Goal: Book appointment/travel/reservation

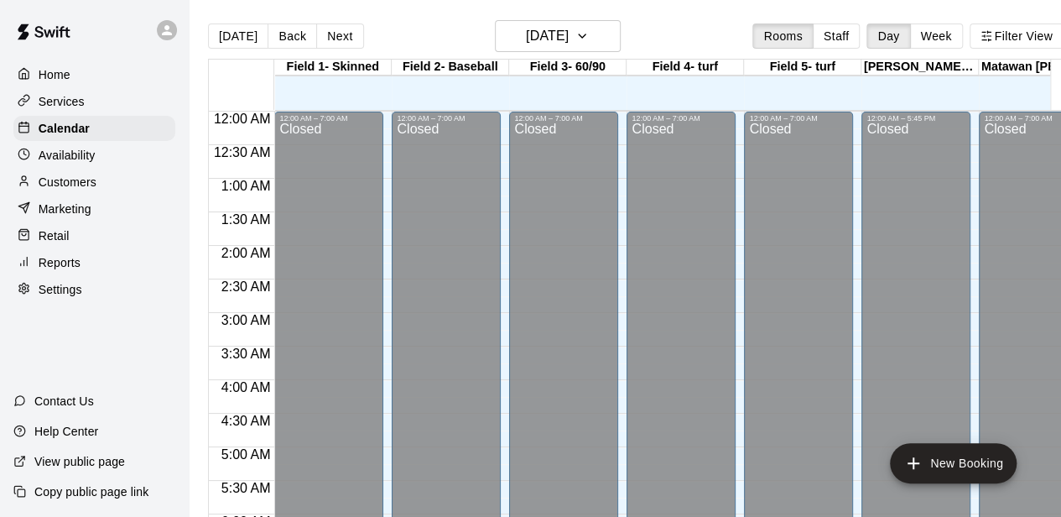
scroll to position [894, 0]
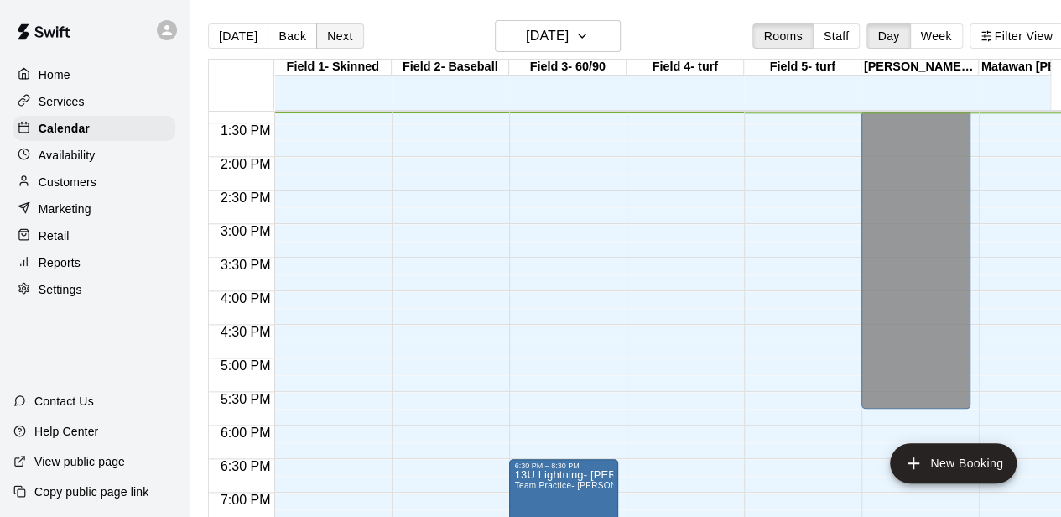
click at [339, 41] on button "Next" at bounding box center [339, 35] width 47 height 25
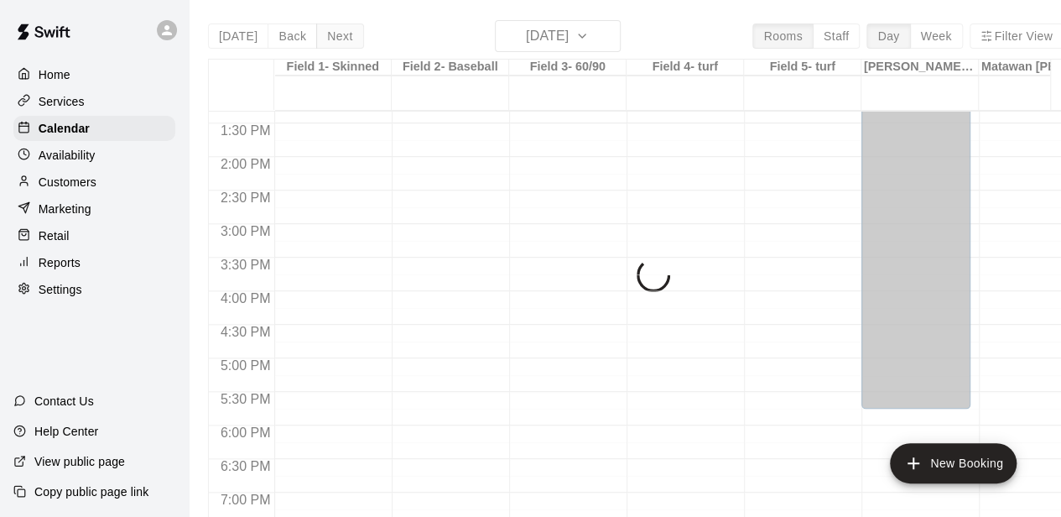
click at [339, 41] on div "[DATE] Back [DATE][DATE] Rooms Staff Day Week Filter View Field 1- Skinned 12 […" at bounding box center [635, 278] width 855 height 517
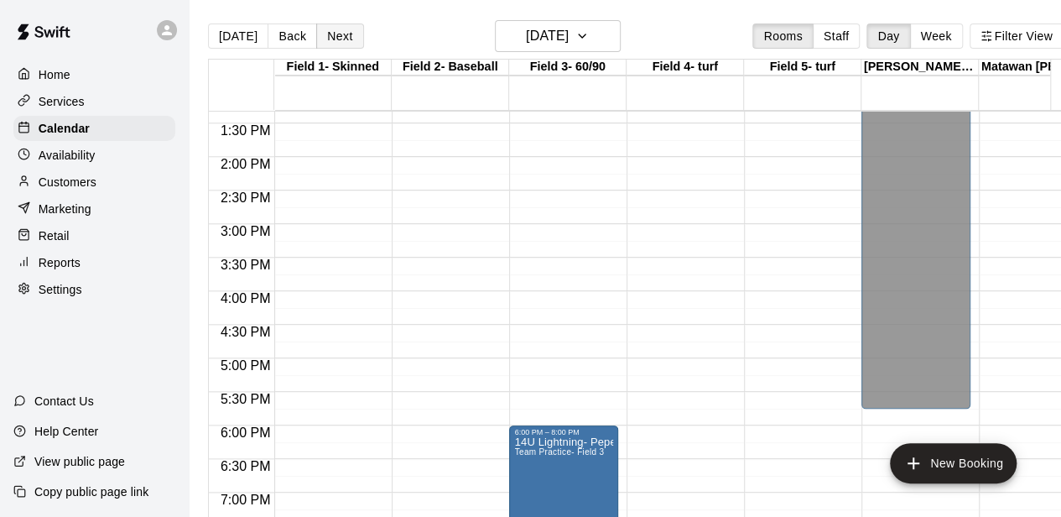
click at [339, 41] on button "Next" at bounding box center [339, 35] width 47 height 25
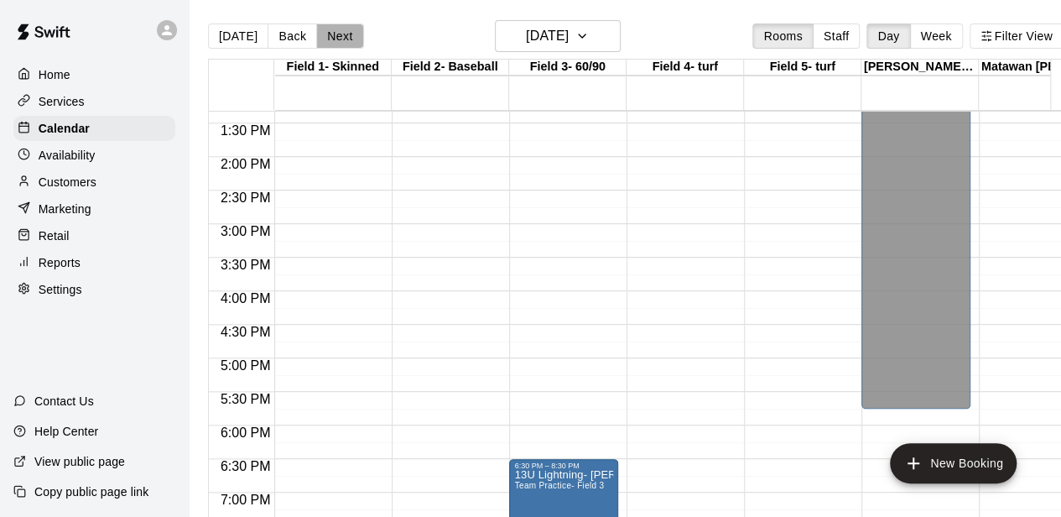
drag, startPoint x: 338, startPoint y: 40, endPoint x: 415, endPoint y: 93, distance: 93.5
click at [338, 40] on button "Next" at bounding box center [339, 35] width 47 height 25
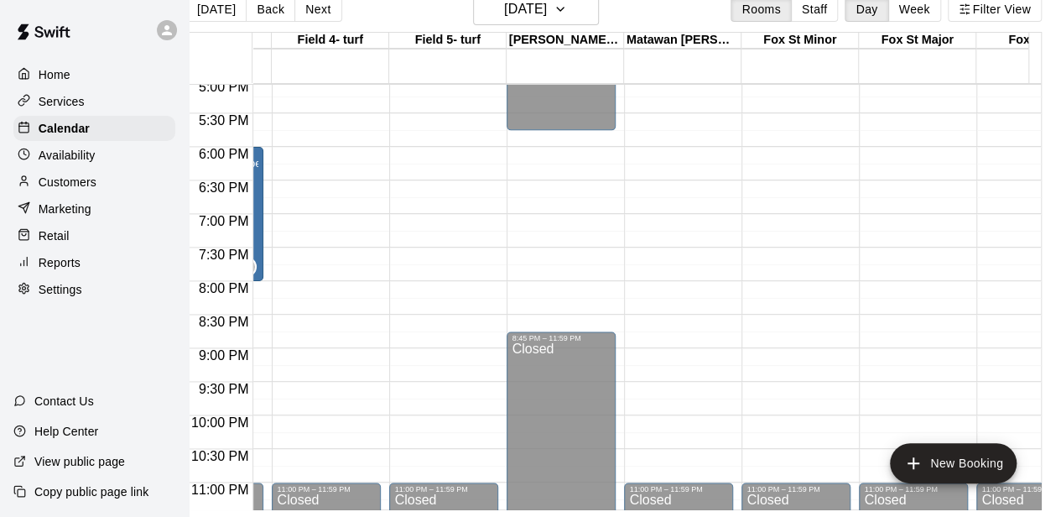
scroll to position [0, 0]
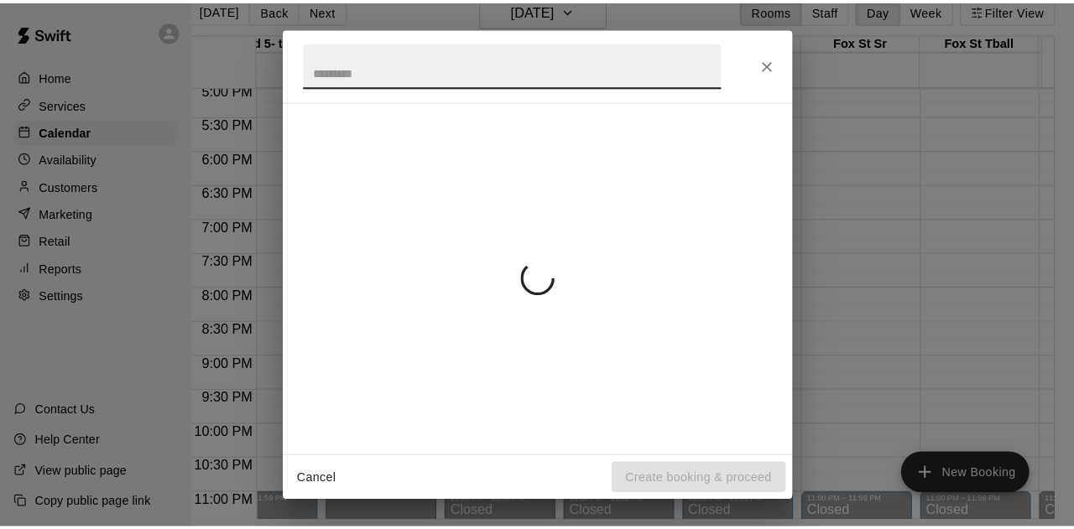
scroll to position [27, 19]
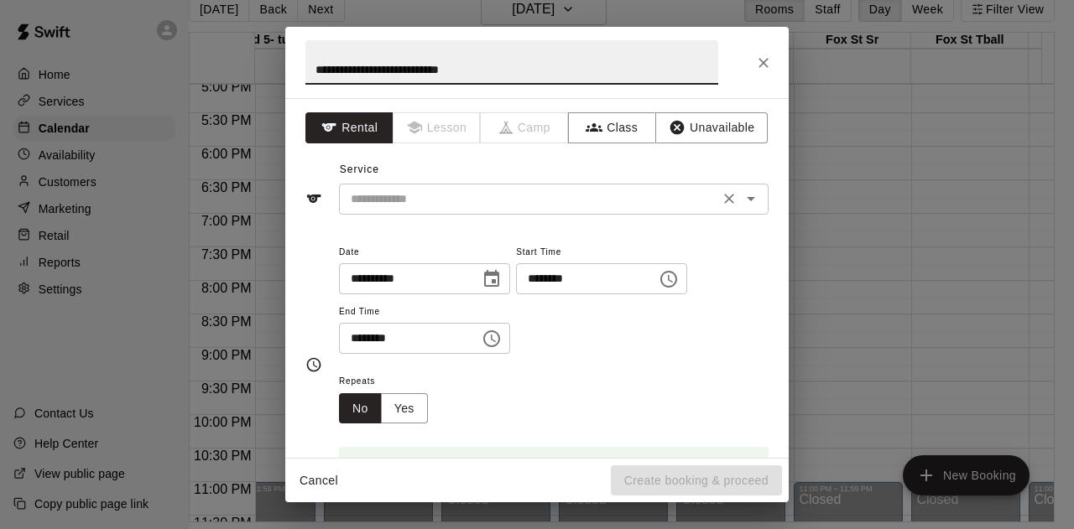
type input "**********"
click at [550, 197] on input "text" at bounding box center [529, 199] width 370 height 21
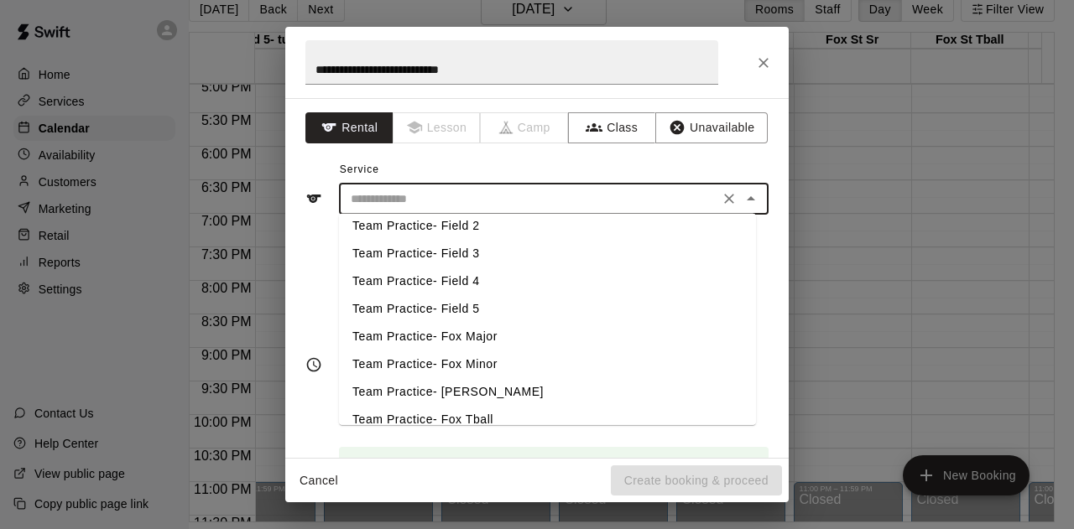
scroll to position [133, 0]
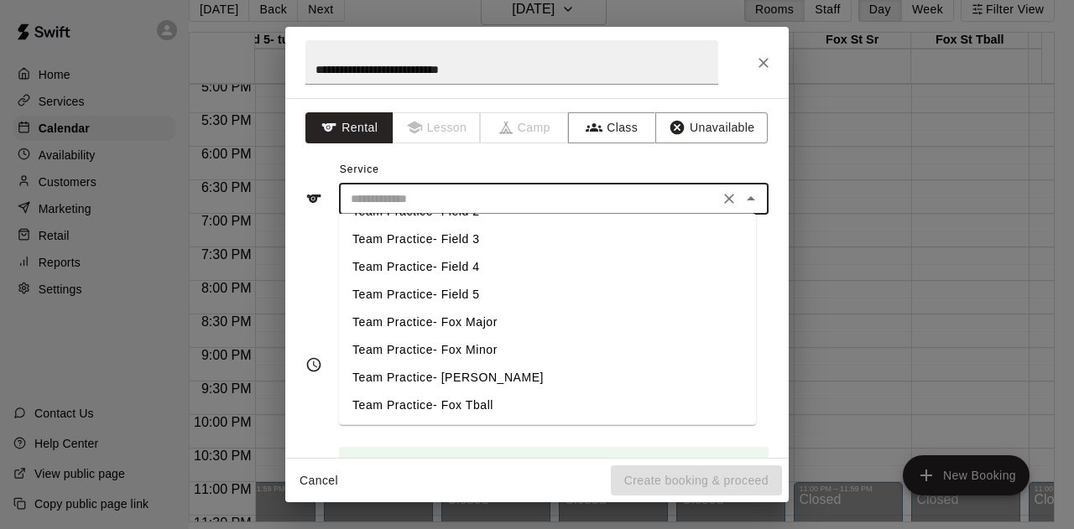
click at [444, 351] on li "Team Practice- Fox Minor" at bounding box center [547, 350] width 417 height 28
type input "**********"
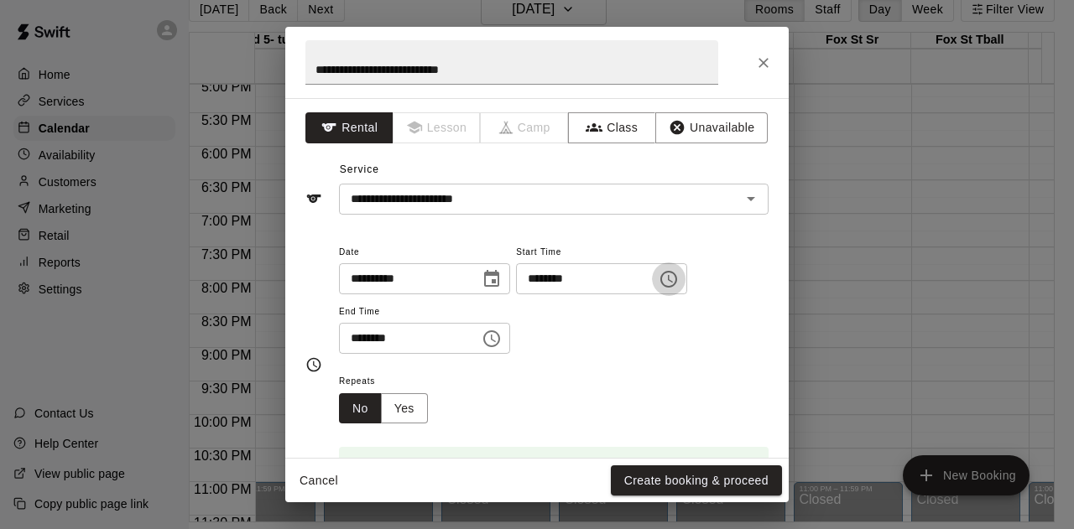
click at [678, 283] on icon "Choose time, selected time is 5:45 PM" at bounding box center [668, 279] width 20 height 20
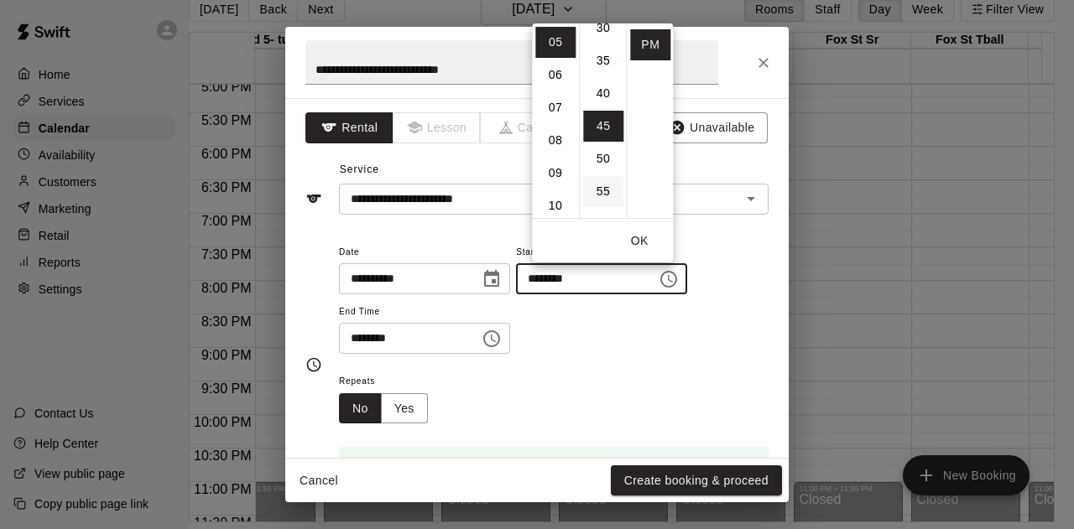
scroll to position [127, 0]
click at [600, 114] on li "30" at bounding box center [603, 111] width 40 height 31
type input "********"
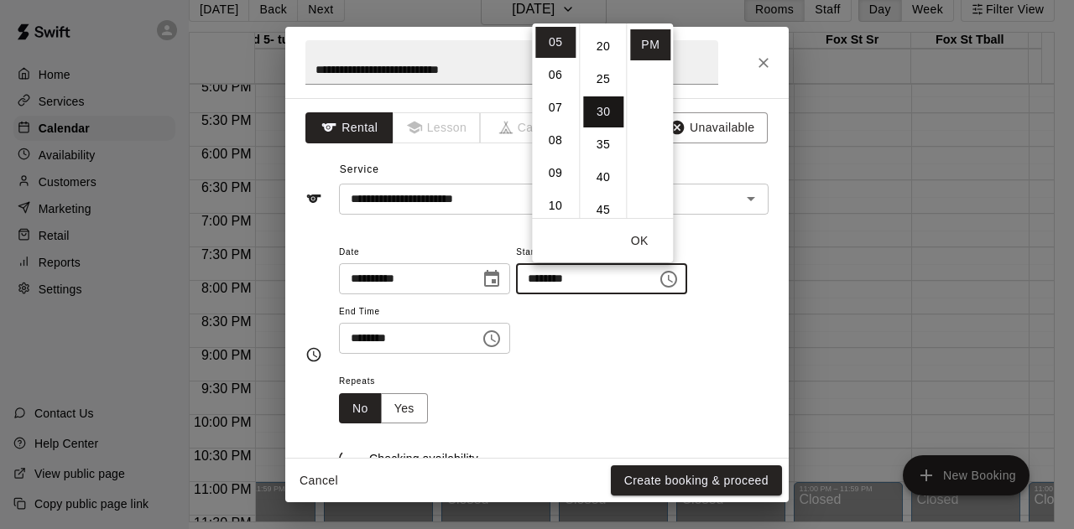
scroll to position [196, 0]
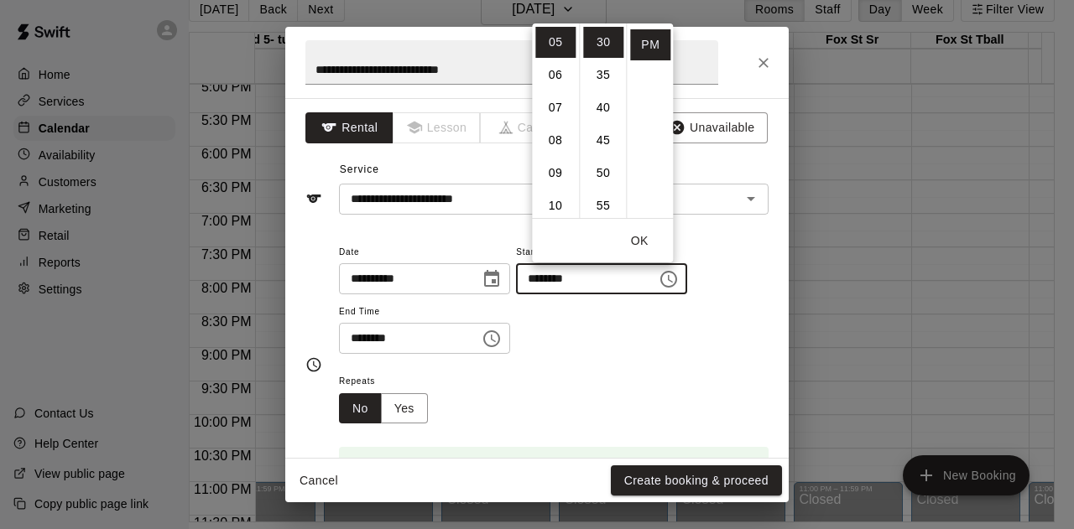
click at [585, 340] on div "**********" at bounding box center [553, 298] width 429 height 113
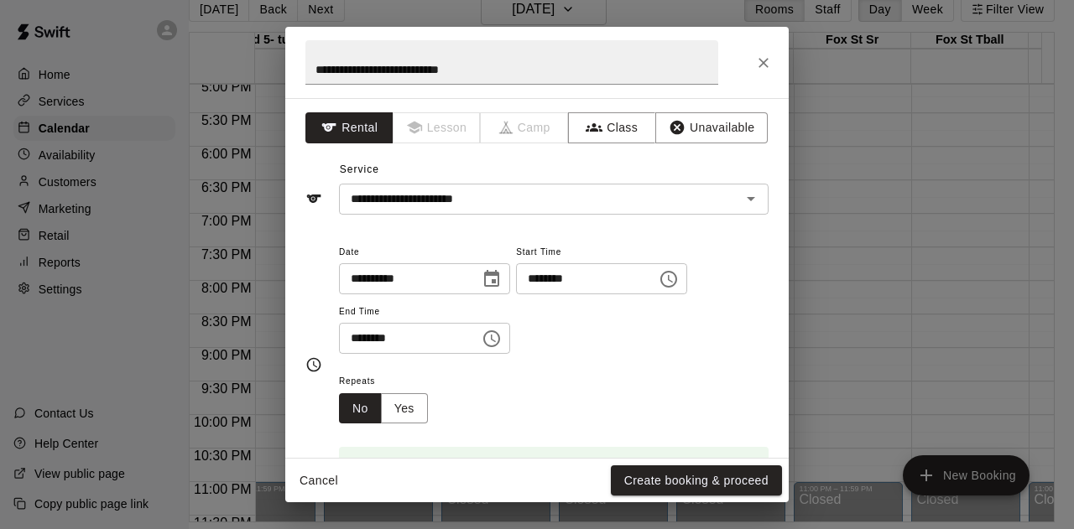
click at [461, 342] on input "********" at bounding box center [403, 338] width 129 height 31
click at [508, 349] on button "Choose time, selected time is 6:15 PM" at bounding box center [492, 339] width 34 height 34
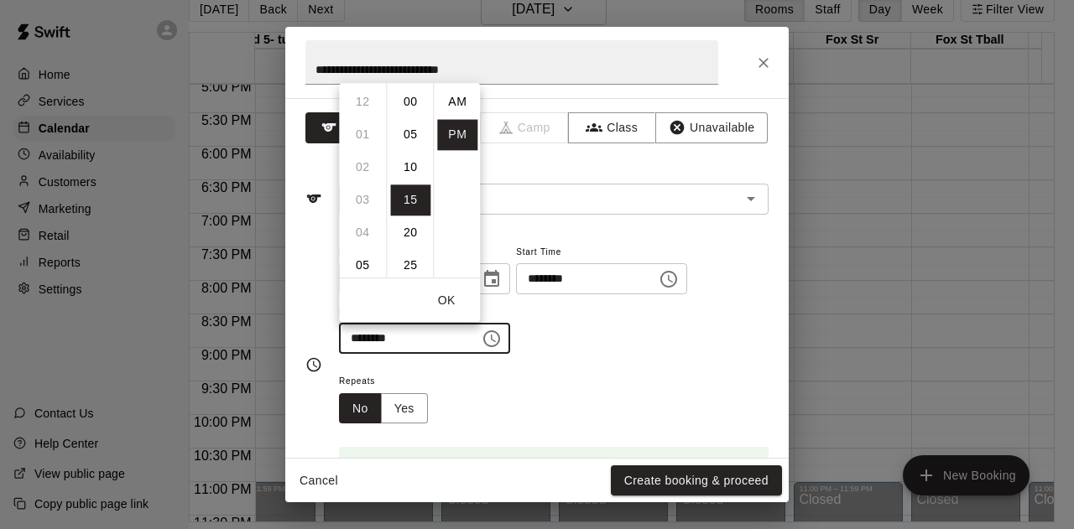
scroll to position [30, 0]
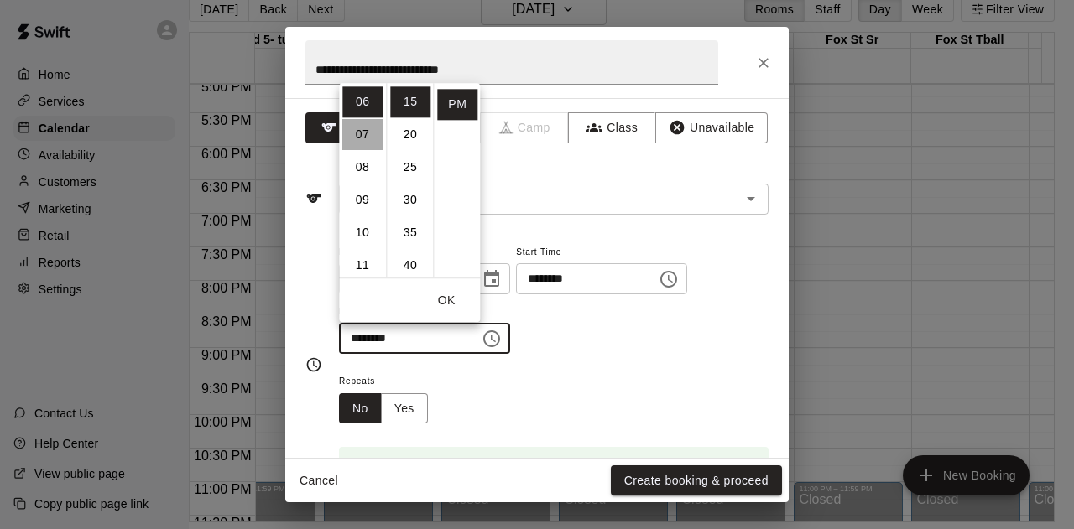
click at [360, 143] on li "07" at bounding box center [362, 134] width 40 height 31
click at [413, 203] on li "30" at bounding box center [410, 200] width 40 height 31
type input "********"
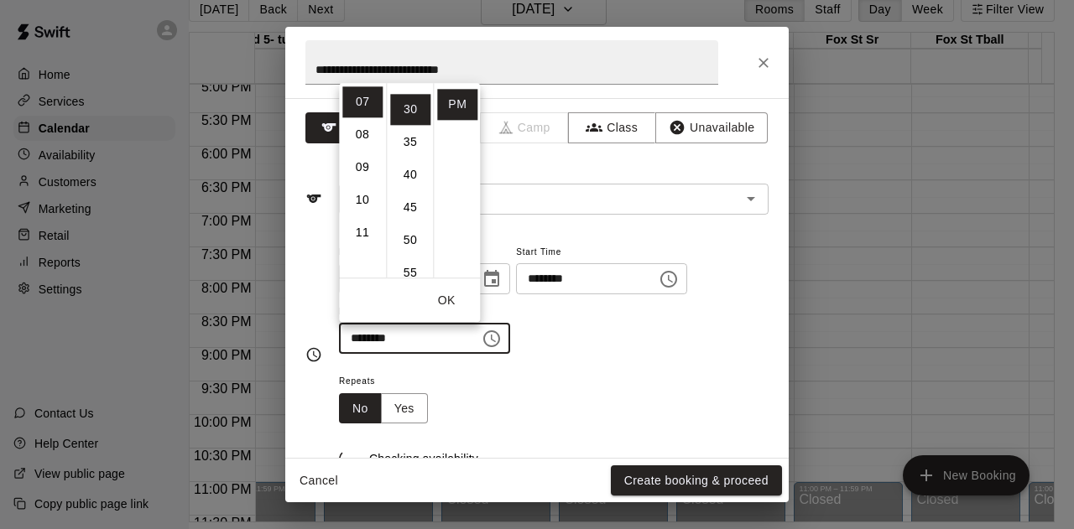
scroll to position [196, 0]
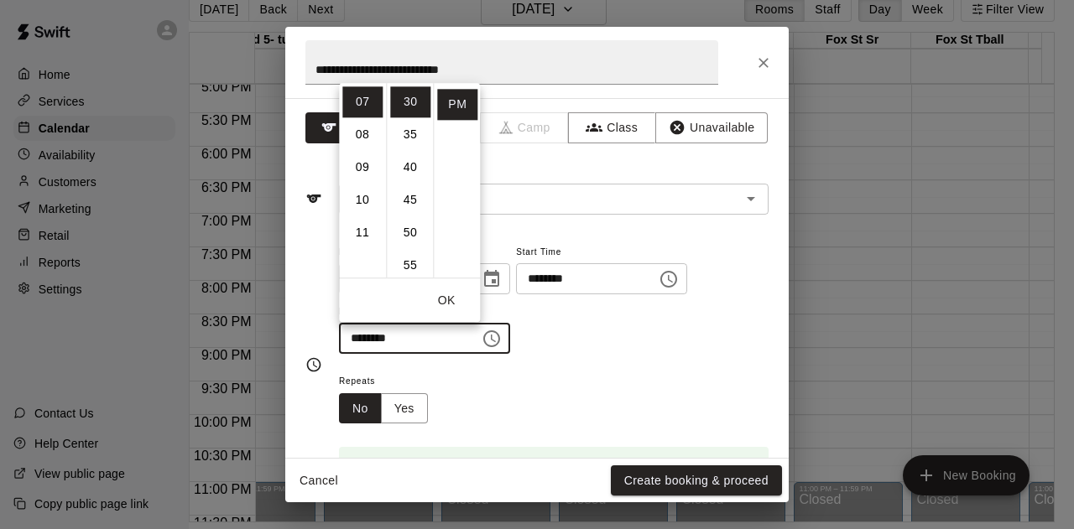
click at [616, 377] on div "Repeats No Yes" at bounding box center [553, 397] width 429 height 53
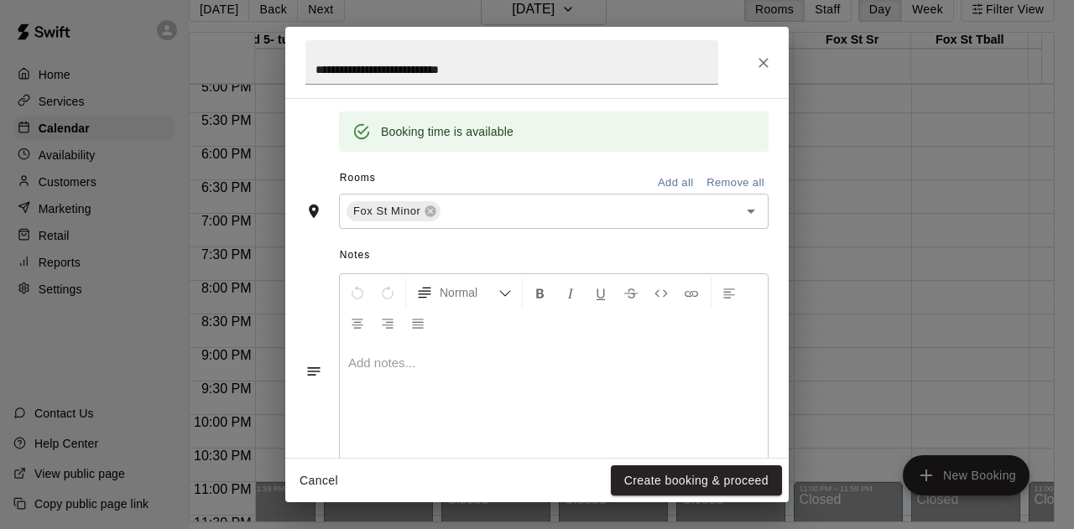
scroll to position [375, 0]
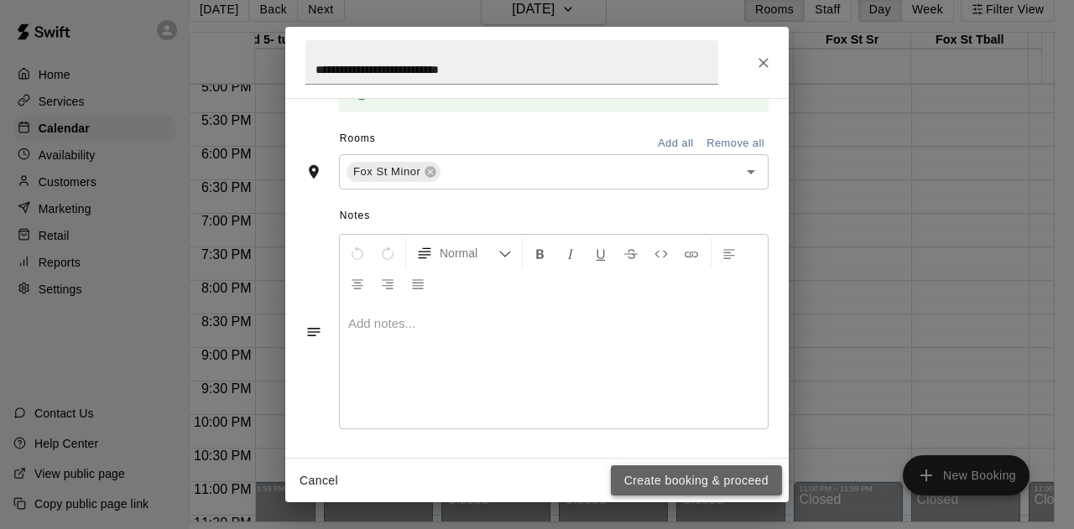
click at [704, 479] on button "Create booking & proceed" at bounding box center [696, 480] width 171 height 31
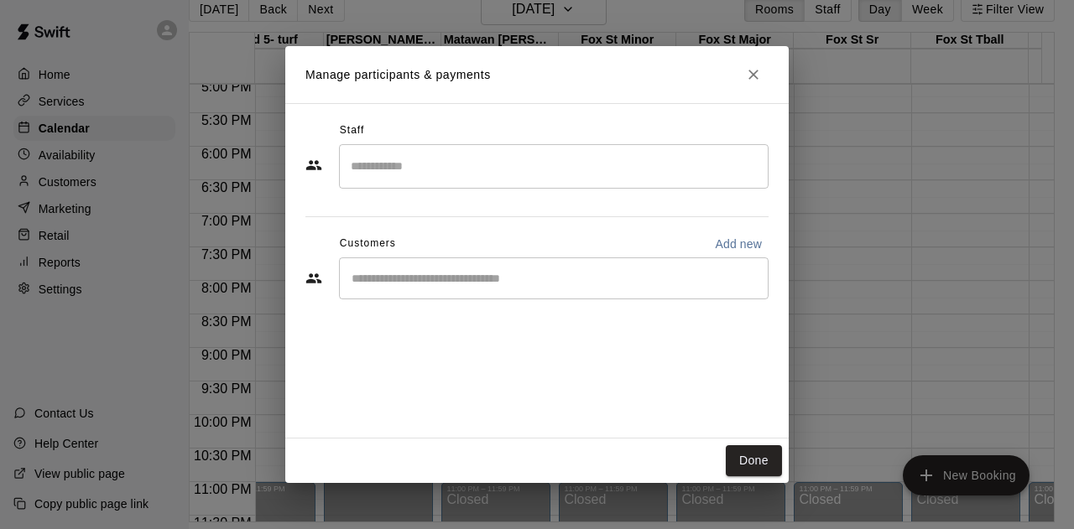
click at [421, 287] on div "​" at bounding box center [553, 278] width 429 height 42
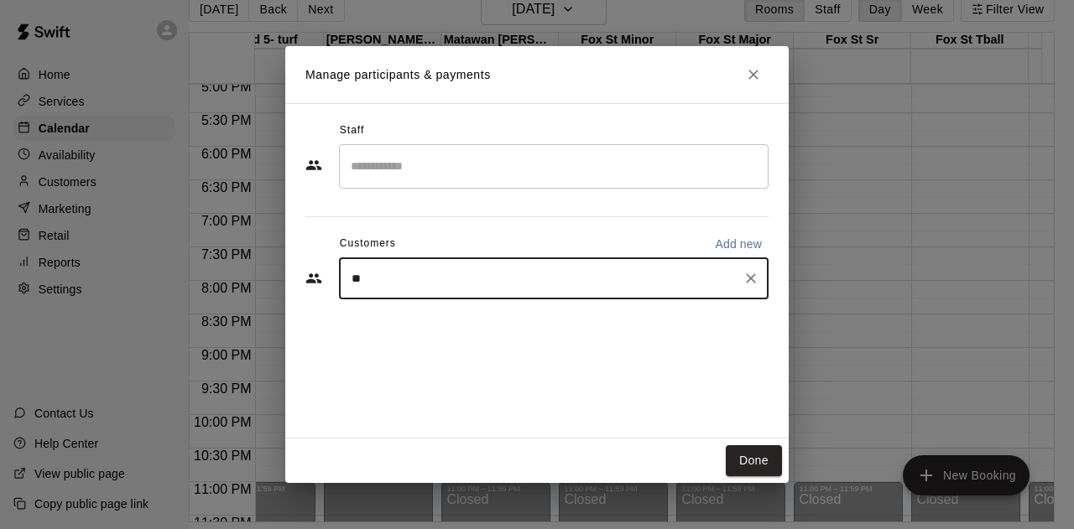
type input "***"
click at [429, 332] on span "[EMAIL_ADDRESS][DOMAIN_NAME]" at bounding box center [476, 335] width 180 height 12
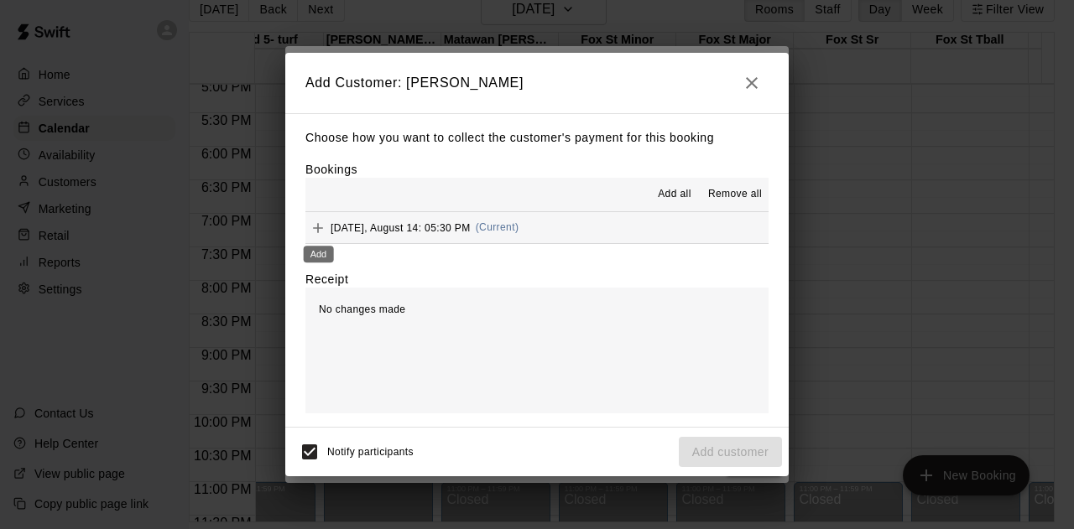
drag, startPoint x: 317, startPoint y: 226, endPoint x: 351, endPoint y: 243, distance: 37.9
click at [319, 226] on icon "Add" at bounding box center [317, 228] width 17 height 17
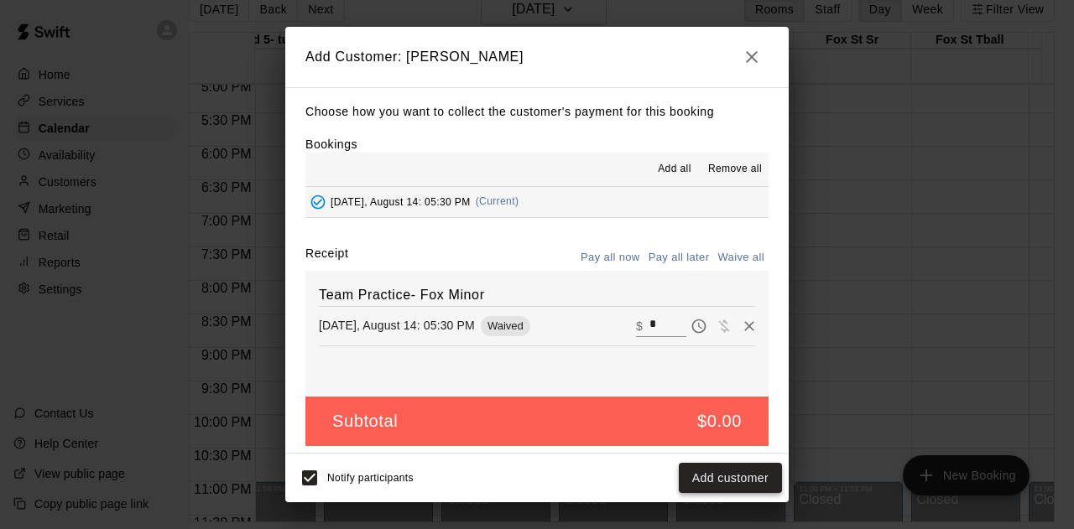
click at [733, 481] on button "Add customer" at bounding box center [729, 478] width 103 height 31
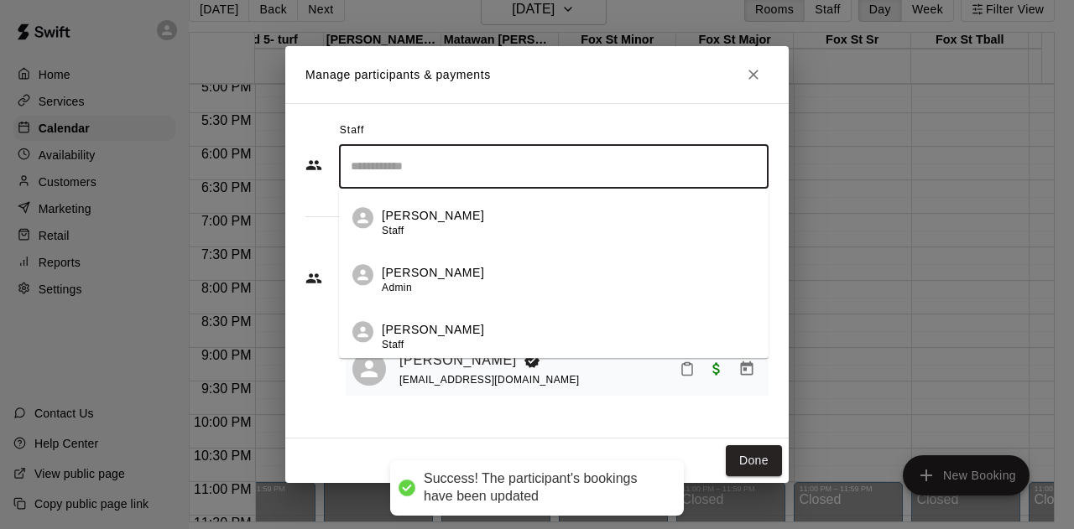
drag, startPoint x: 399, startPoint y: 164, endPoint x: 412, endPoint y: 172, distance: 14.7
click at [399, 164] on input "Search staff" at bounding box center [553, 166] width 414 height 29
click at [441, 280] on p "[PERSON_NAME]" at bounding box center [433, 273] width 102 height 18
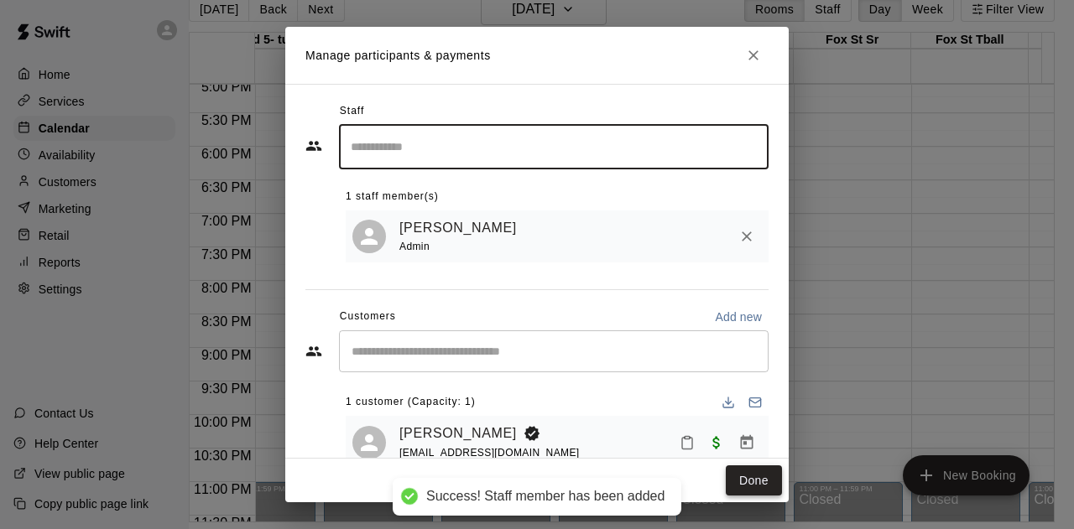
click at [768, 477] on button "Done" at bounding box center [753, 480] width 56 height 31
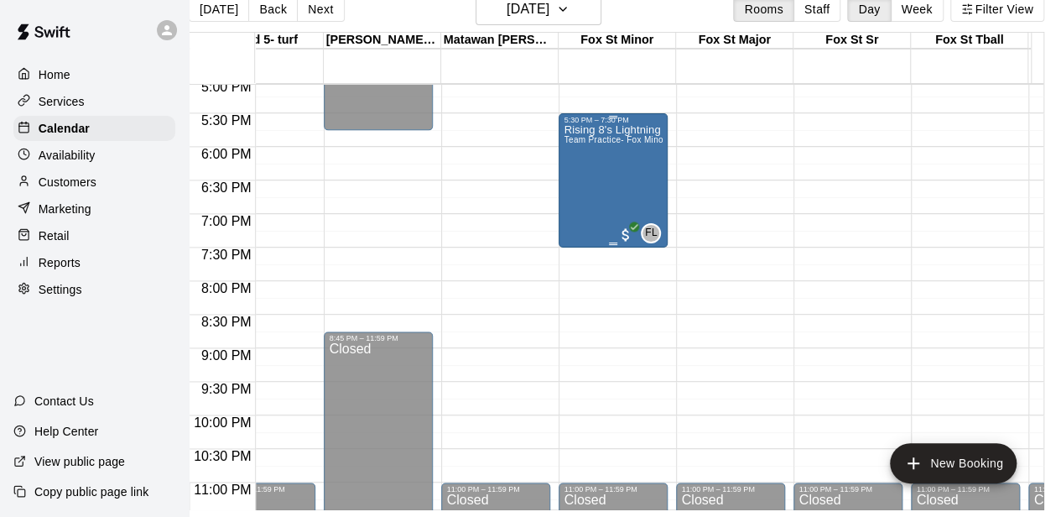
click at [595, 163] on div "Rising 8's Lightning Practice Team Practice- Fox Minor" at bounding box center [613, 382] width 99 height 517
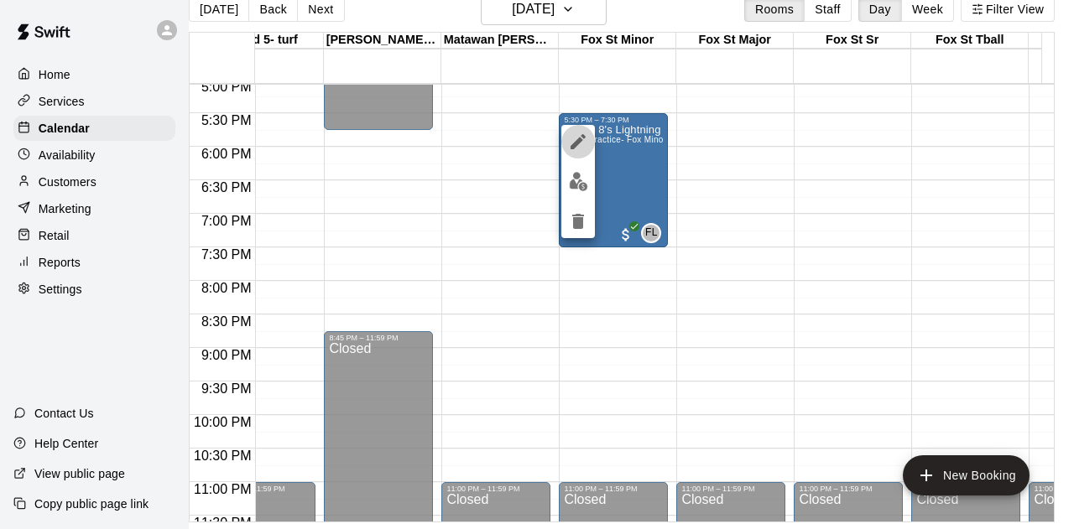
click at [573, 146] on icon "edit" at bounding box center [577, 141] width 15 height 15
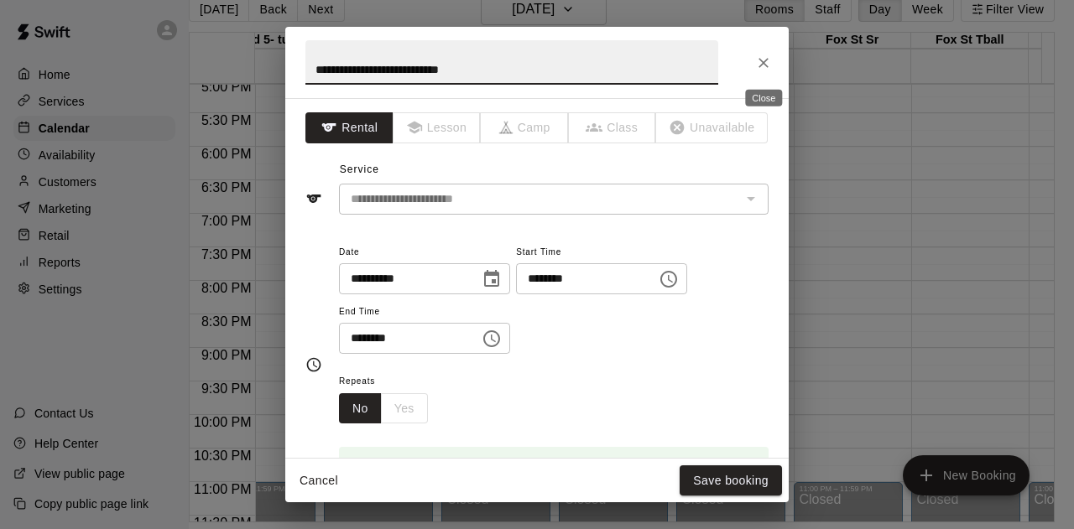
drag, startPoint x: 755, startPoint y: 61, endPoint x: 749, endPoint y: 71, distance: 11.7
click at [755, 61] on icon "Close" at bounding box center [763, 63] width 17 height 17
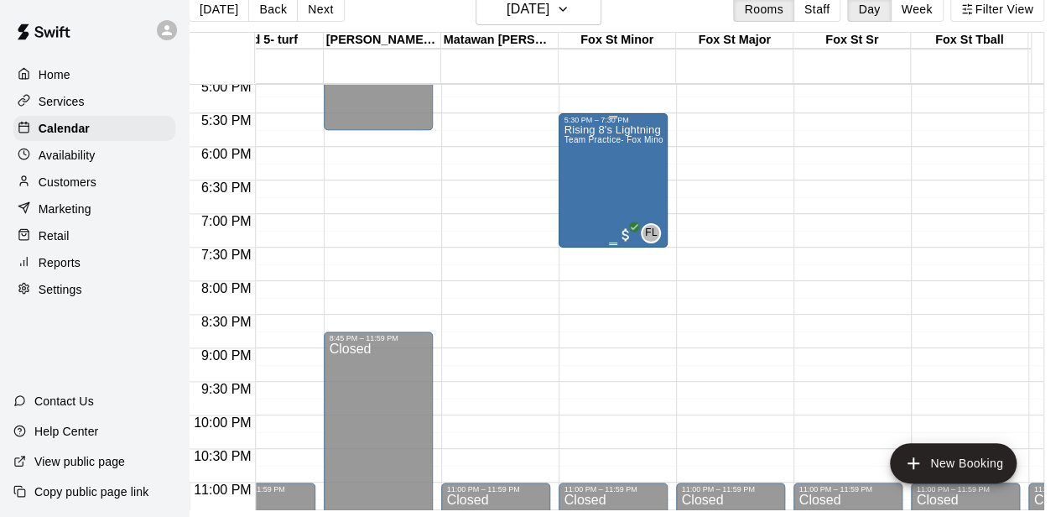
click at [585, 182] on div "Rising 8's Lightning Practice Team Practice- Fox Minor" at bounding box center [613, 382] width 99 height 517
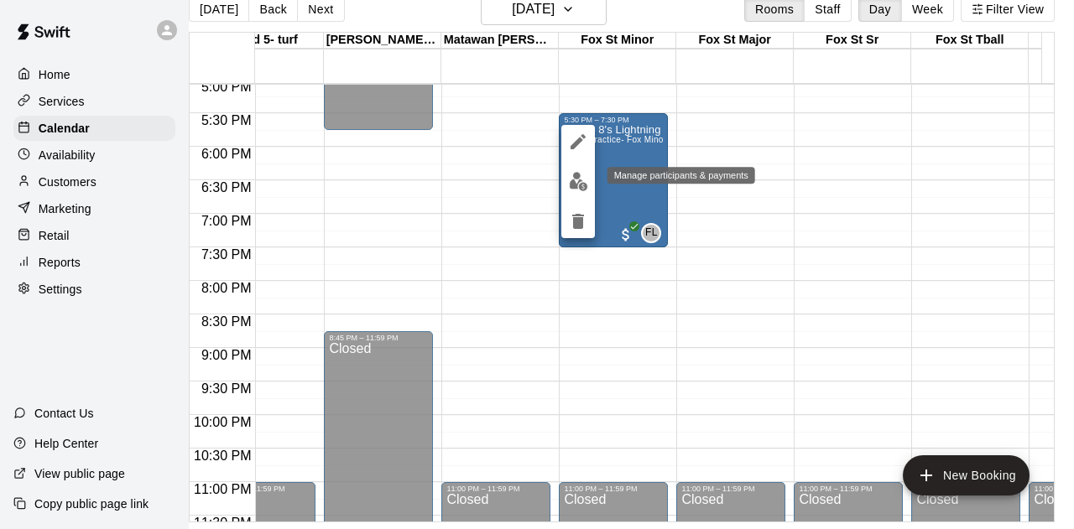
click at [577, 180] on img "edit" at bounding box center [578, 181] width 19 height 19
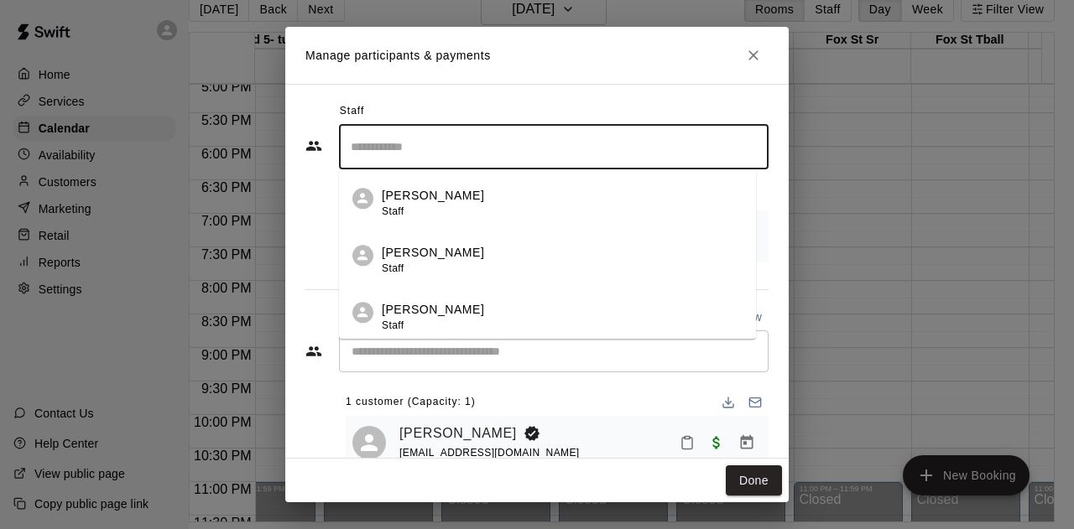
click at [424, 143] on input "Search staff" at bounding box center [553, 147] width 414 height 29
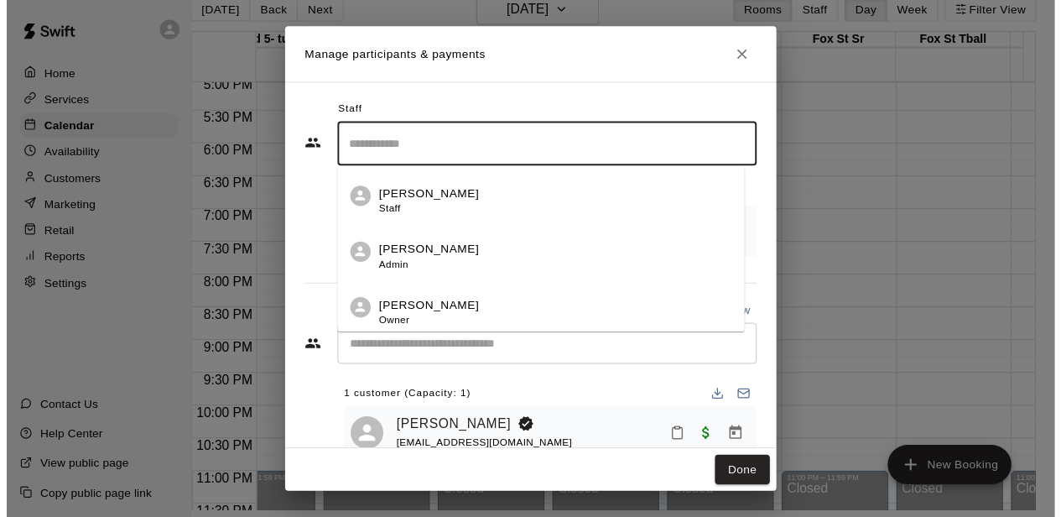
scroll to position [116, 0]
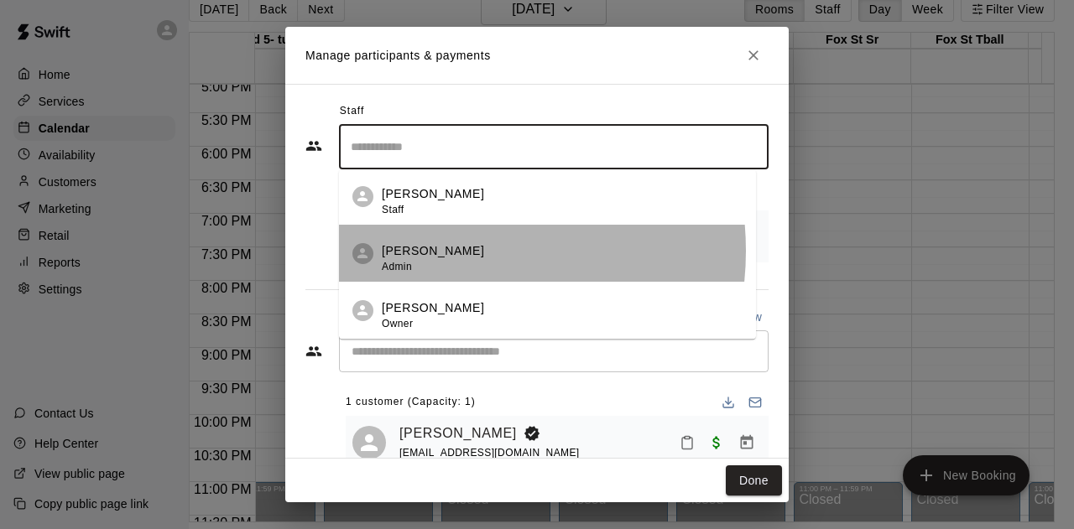
click at [443, 251] on p "[PERSON_NAME]" at bounding box center [433, 252] width 102 height 18
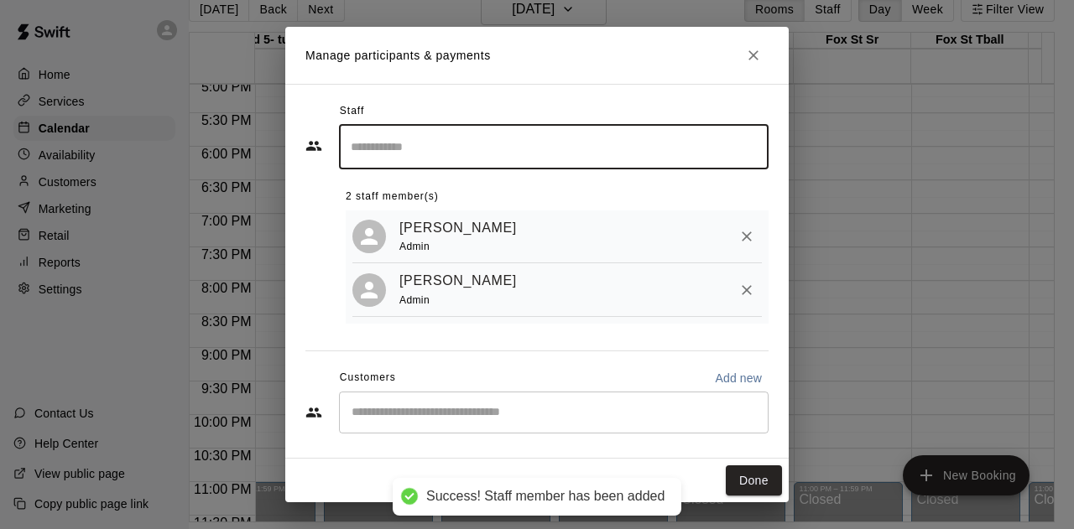
click at [755, 486] on button "Done" at bounding box center [753, 480] width 56 height 31
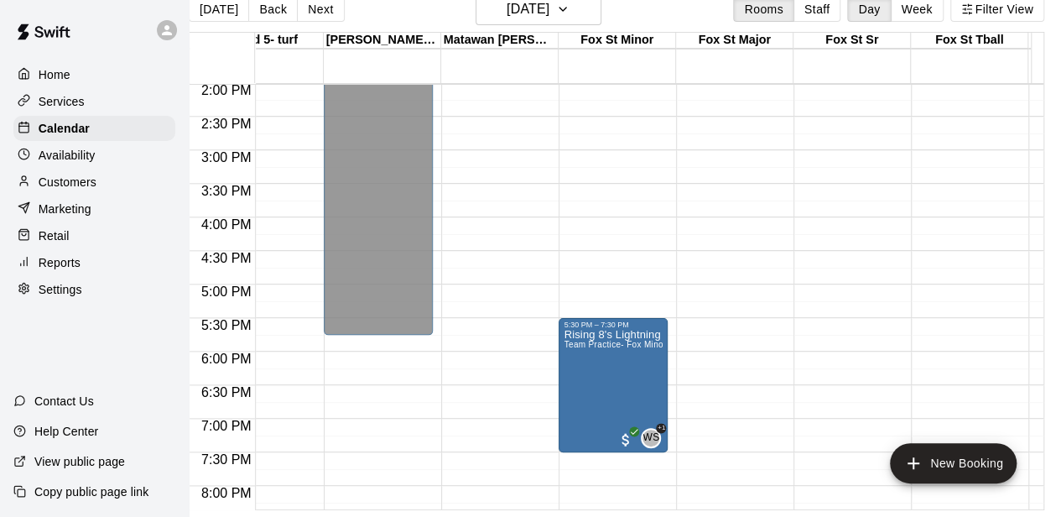
scroll to position [934, 518]
